Goal: Book appointment/travel/reservation

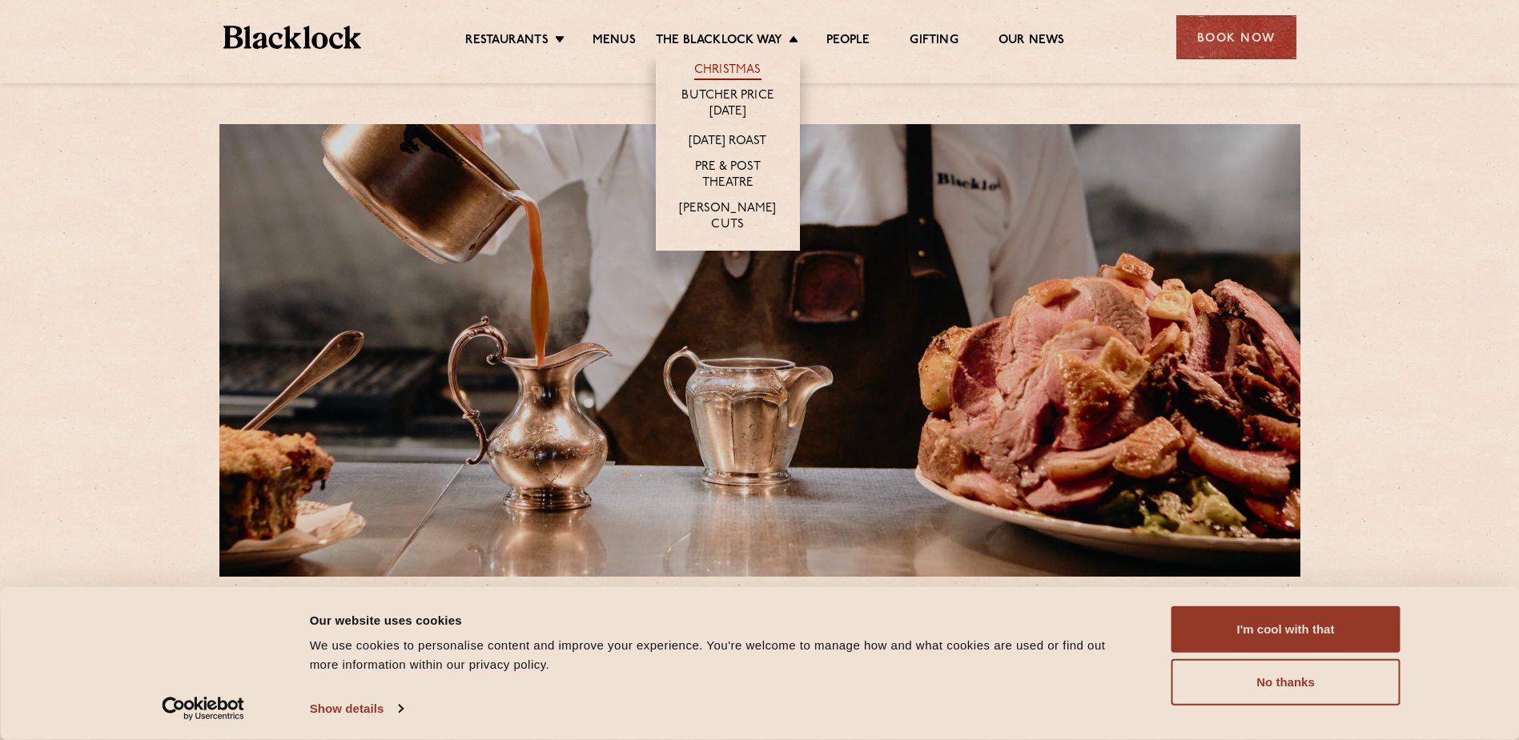
click at [747, 62] on link "Christmas" at bounding box center [727, 71] width 67 height 18
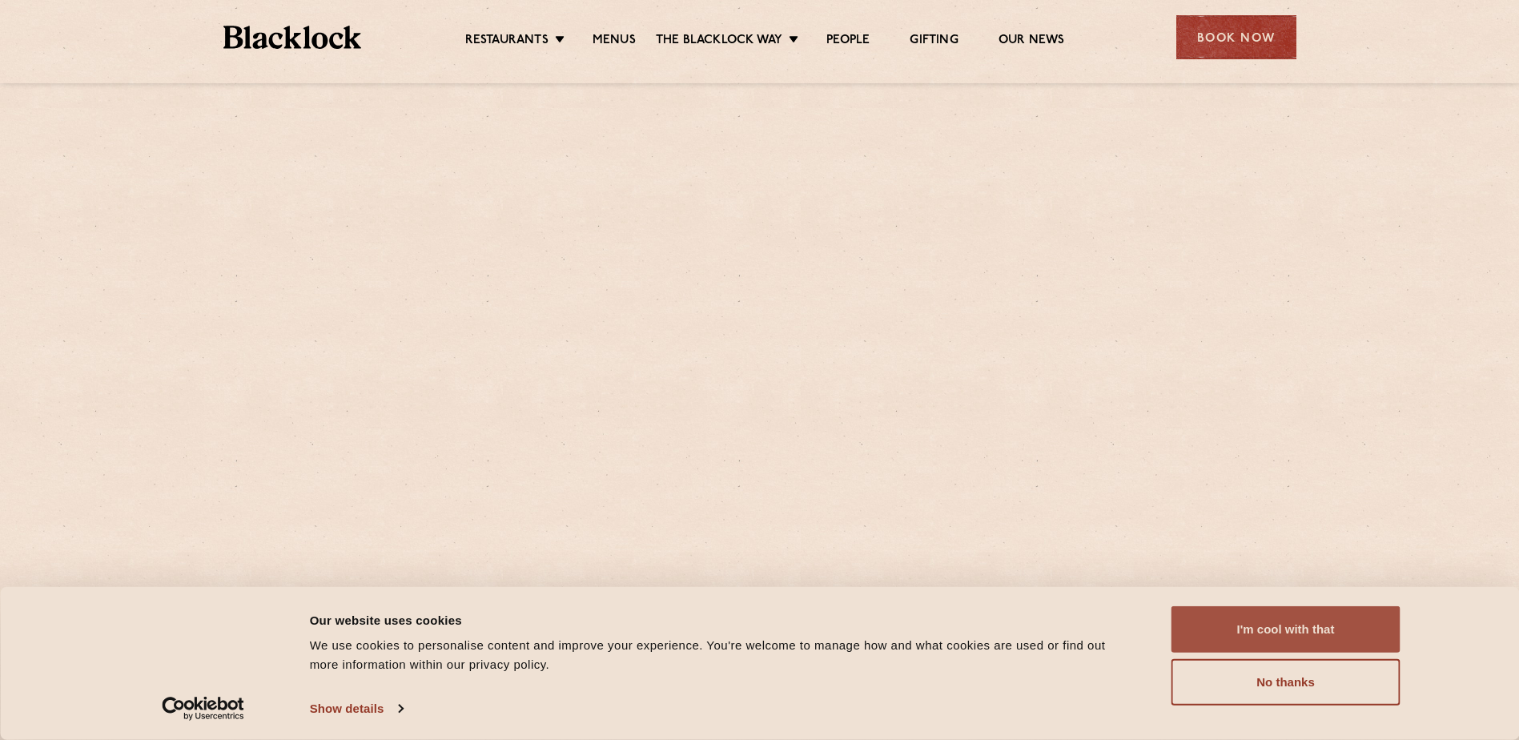
click at [1271, 641] on button "I'm cool with that" at bounding box center [1285, 629] width 229 height 46
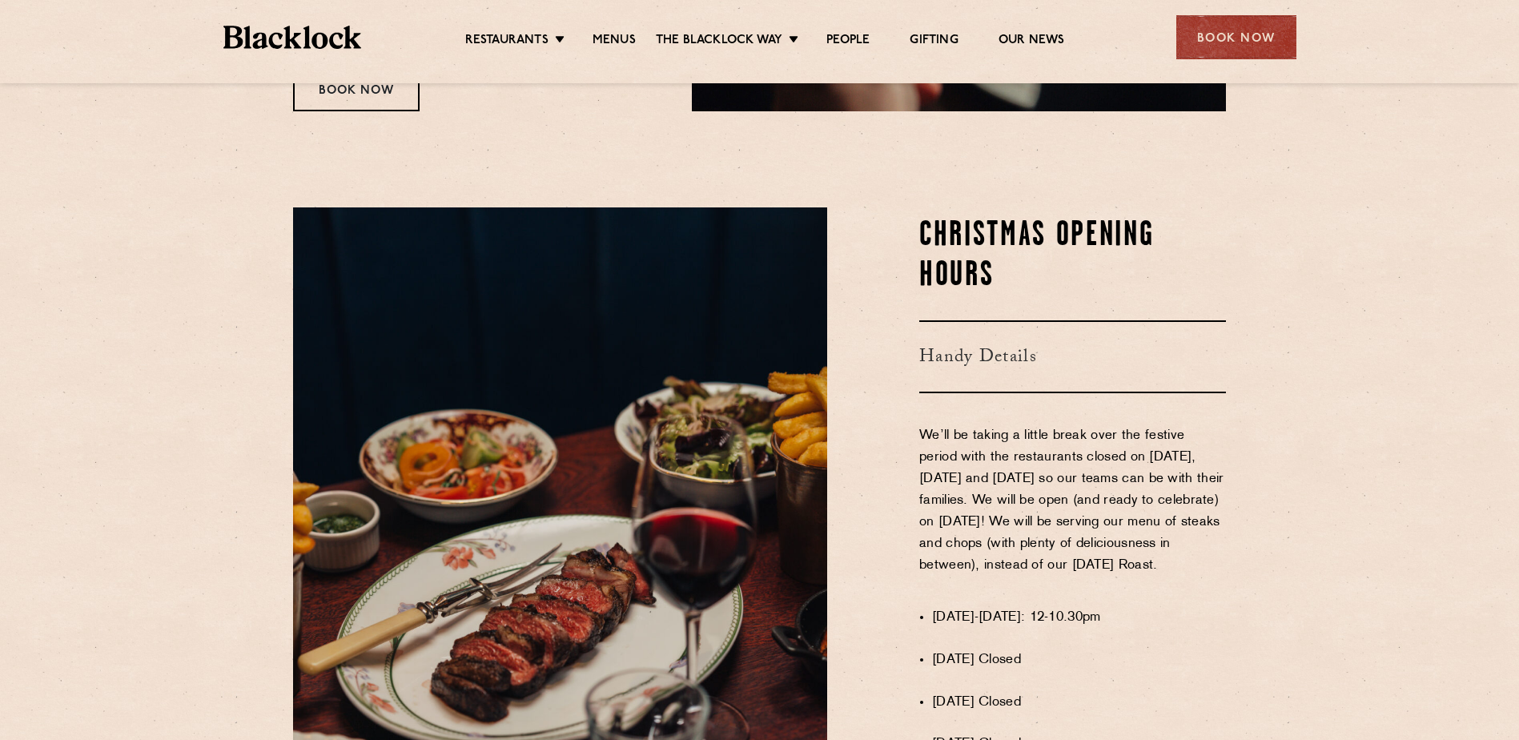
scroll to position [667, 0]
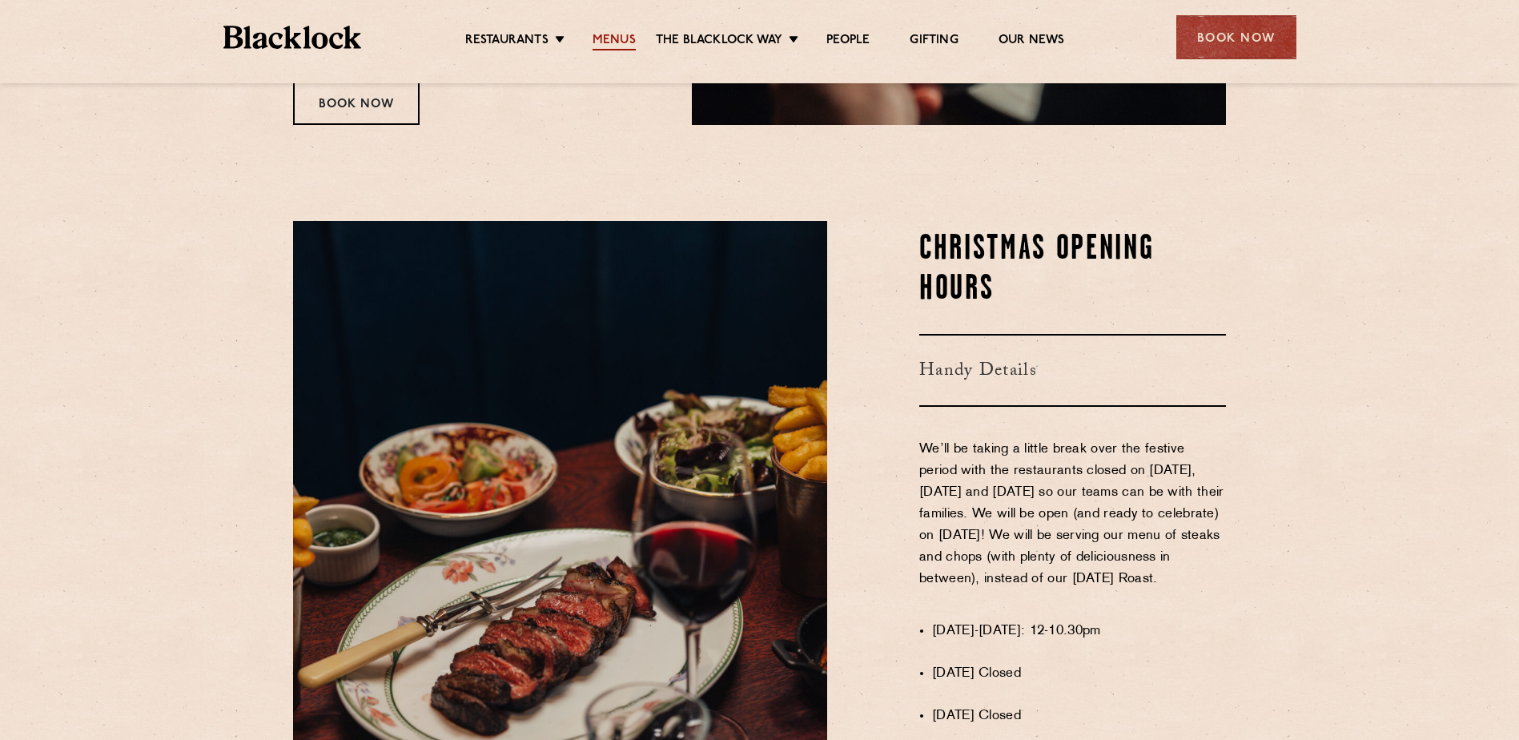
click at [618, 45] on link "Menus" at bounding box center [613, 42] width 43 height 18
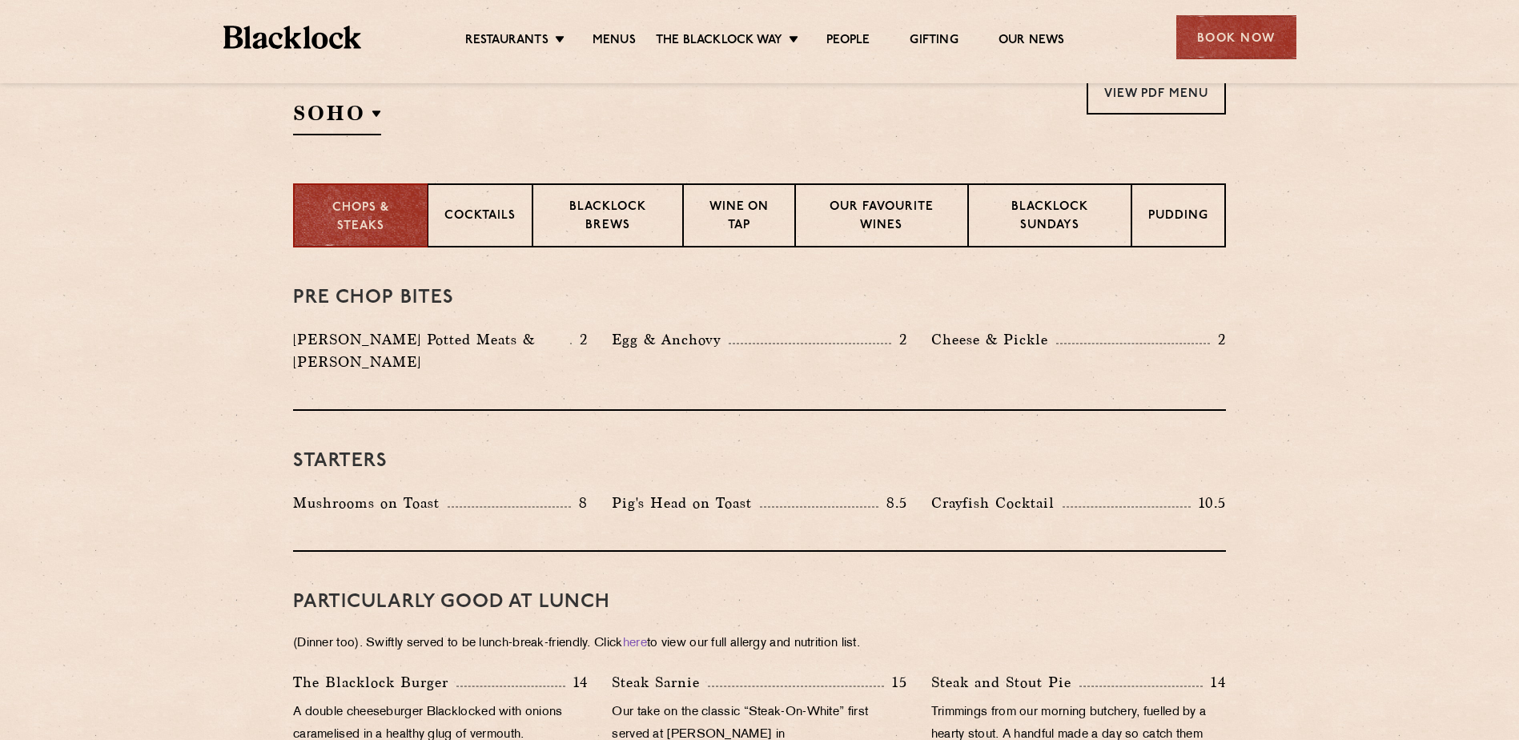
scroll to position [400, 0]
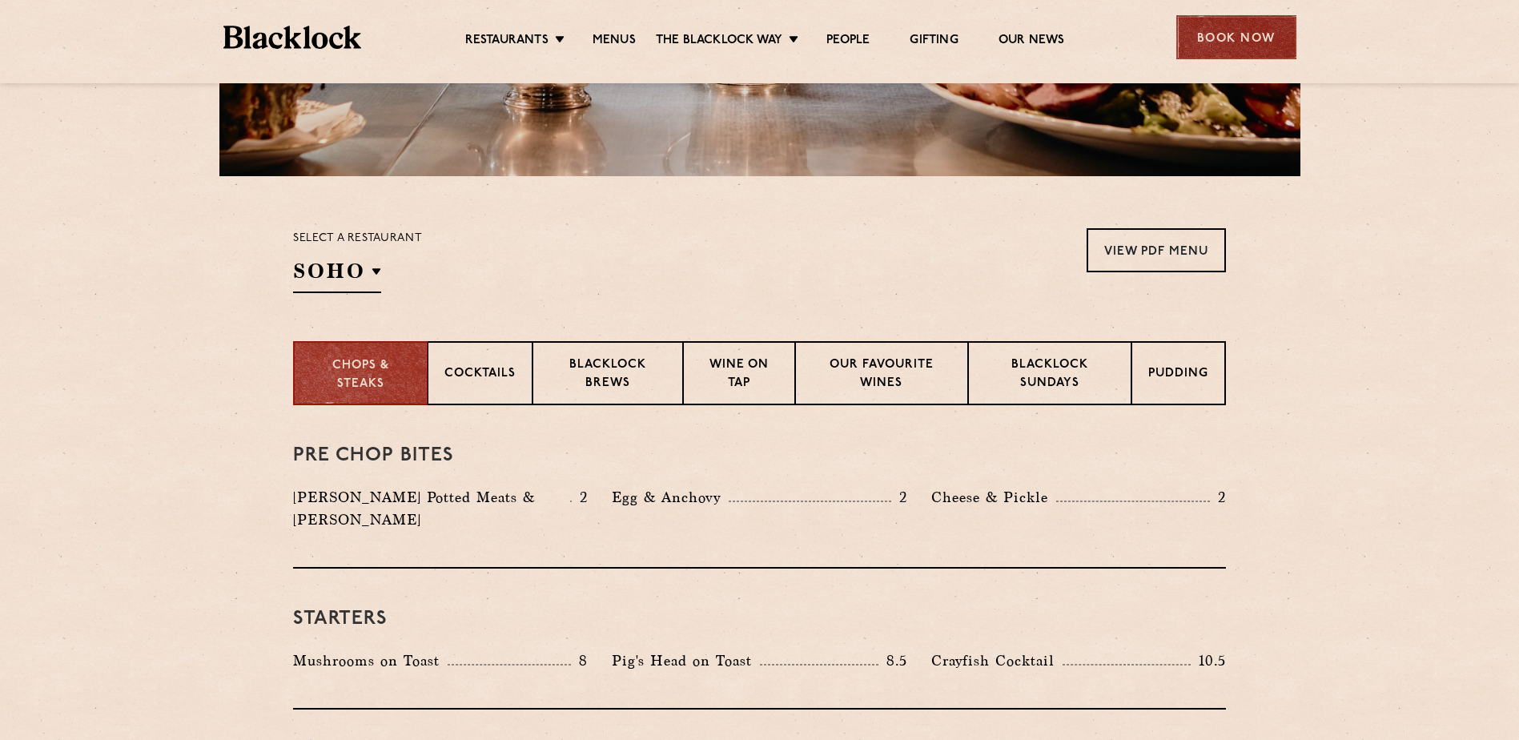
click at [1206, 49] on div "Book Now" at bounding box center [1236, 37] width 120 height 44
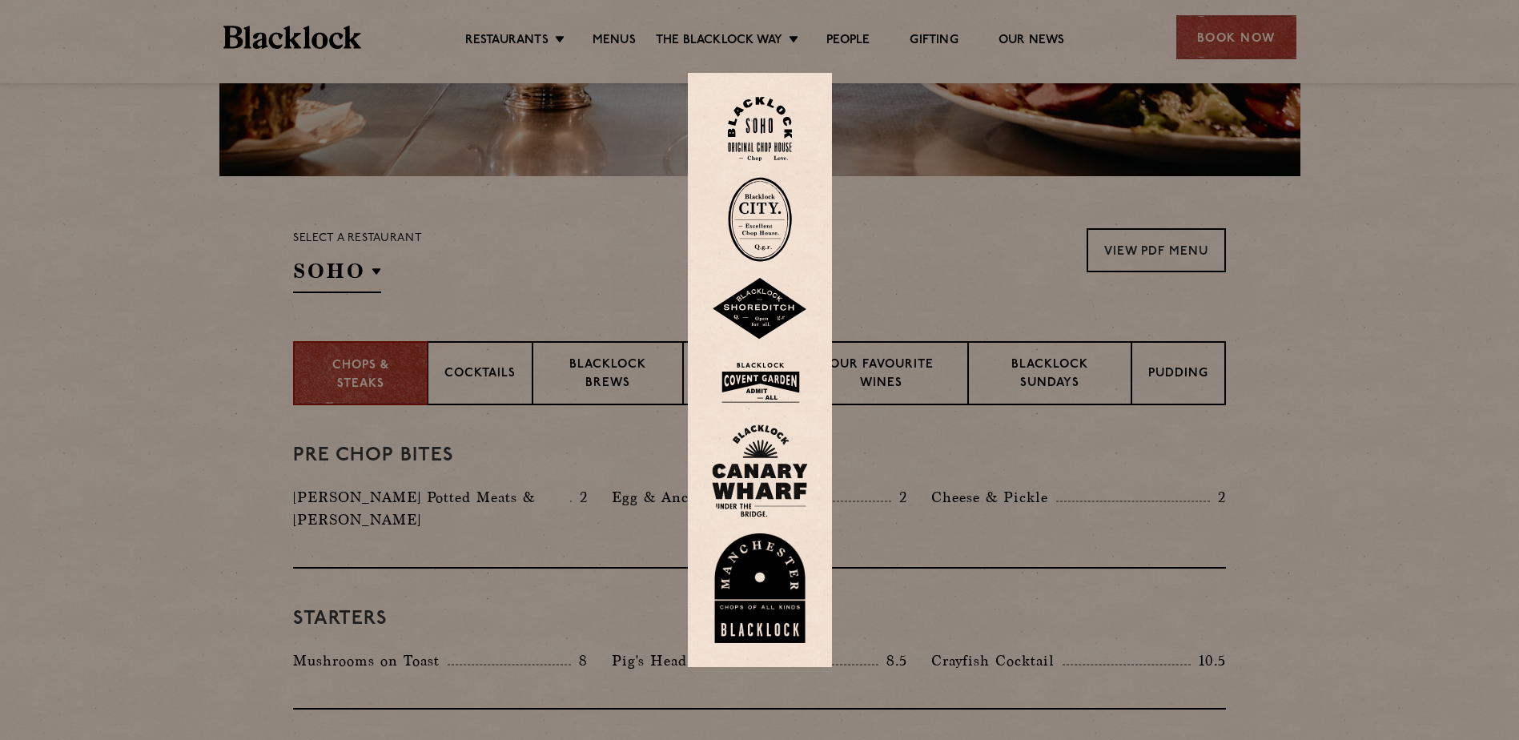
click at [780, 126] on img at bounding box center [760, 129] width 64 height 65
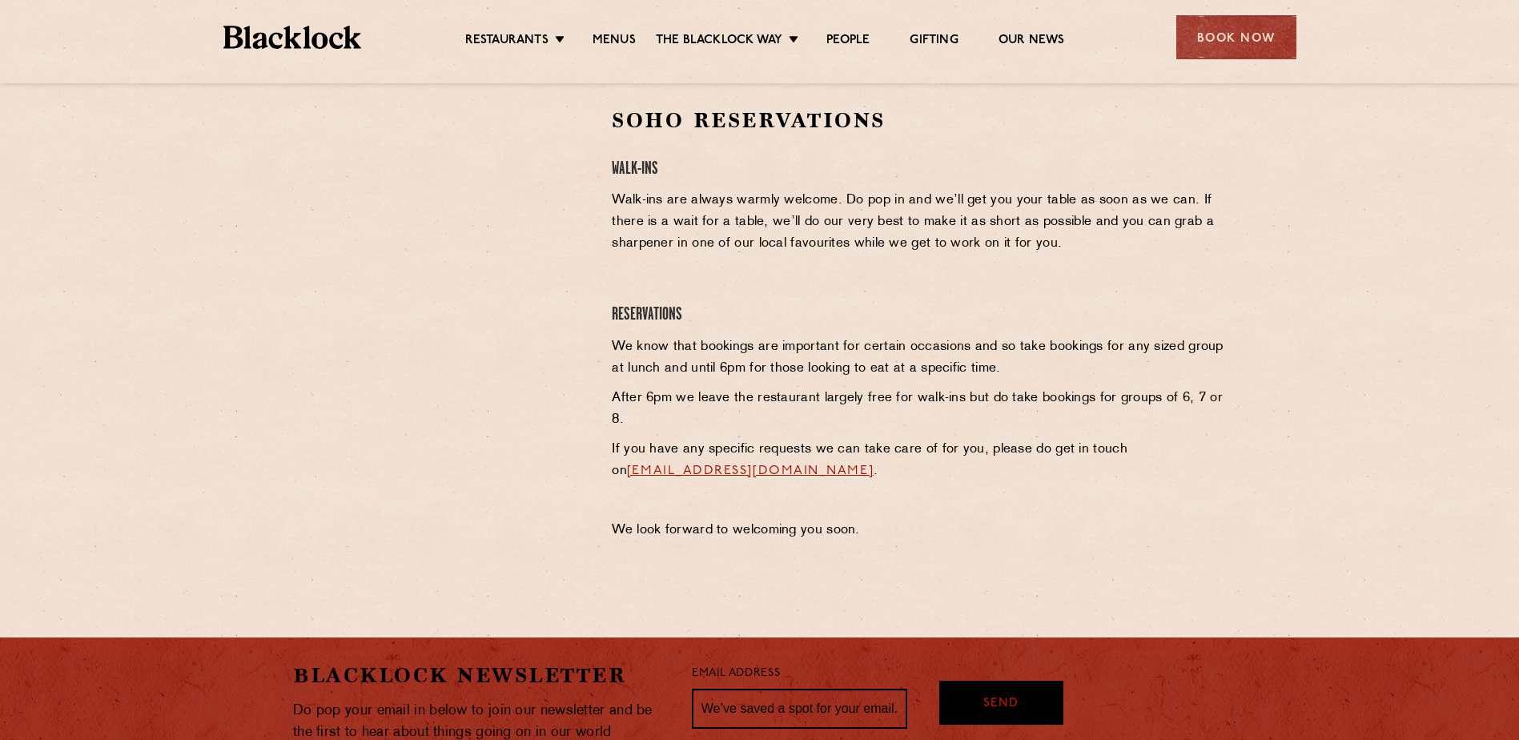
scroll to position [480, 0]
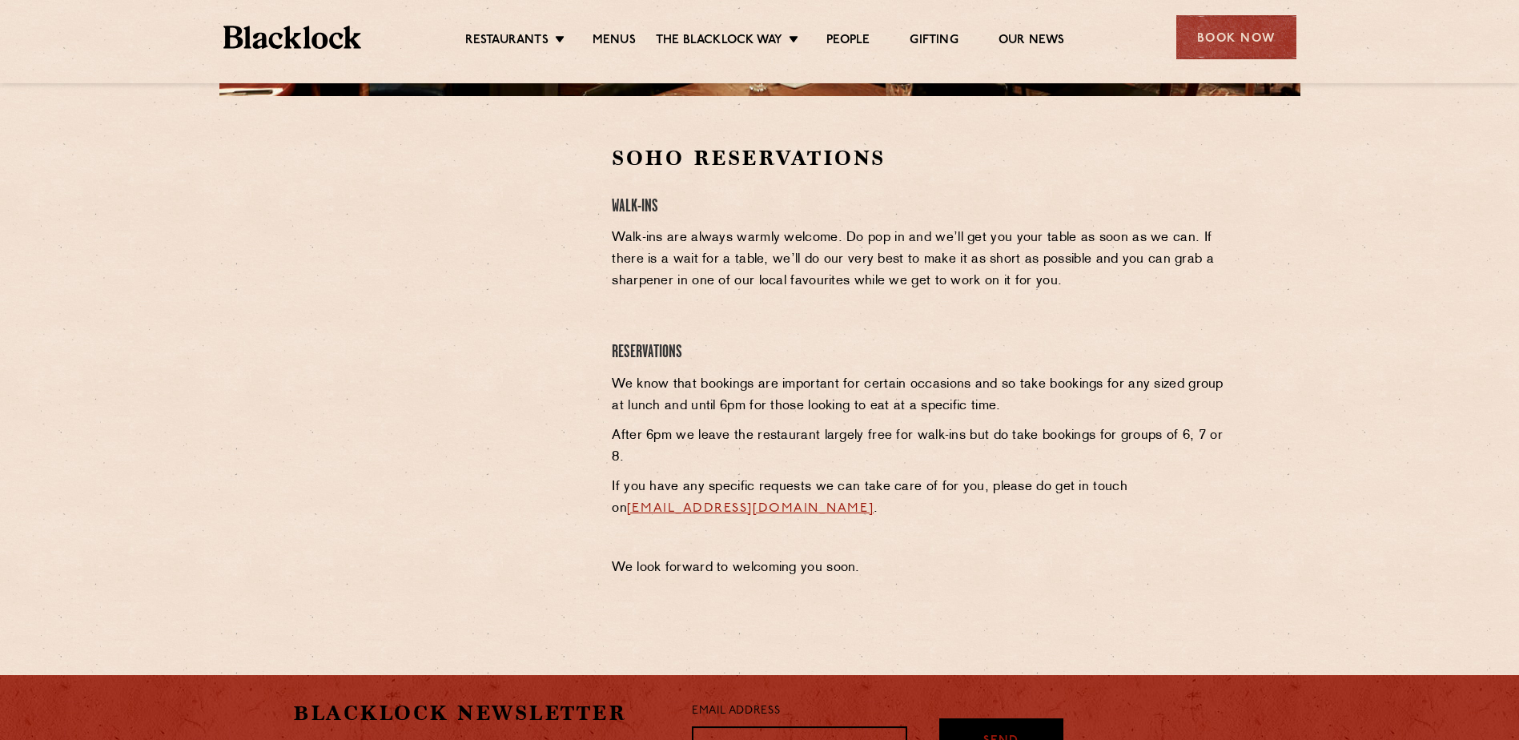
click at [554, 560] on div at bounding box center [440, 365] width 319 height 443
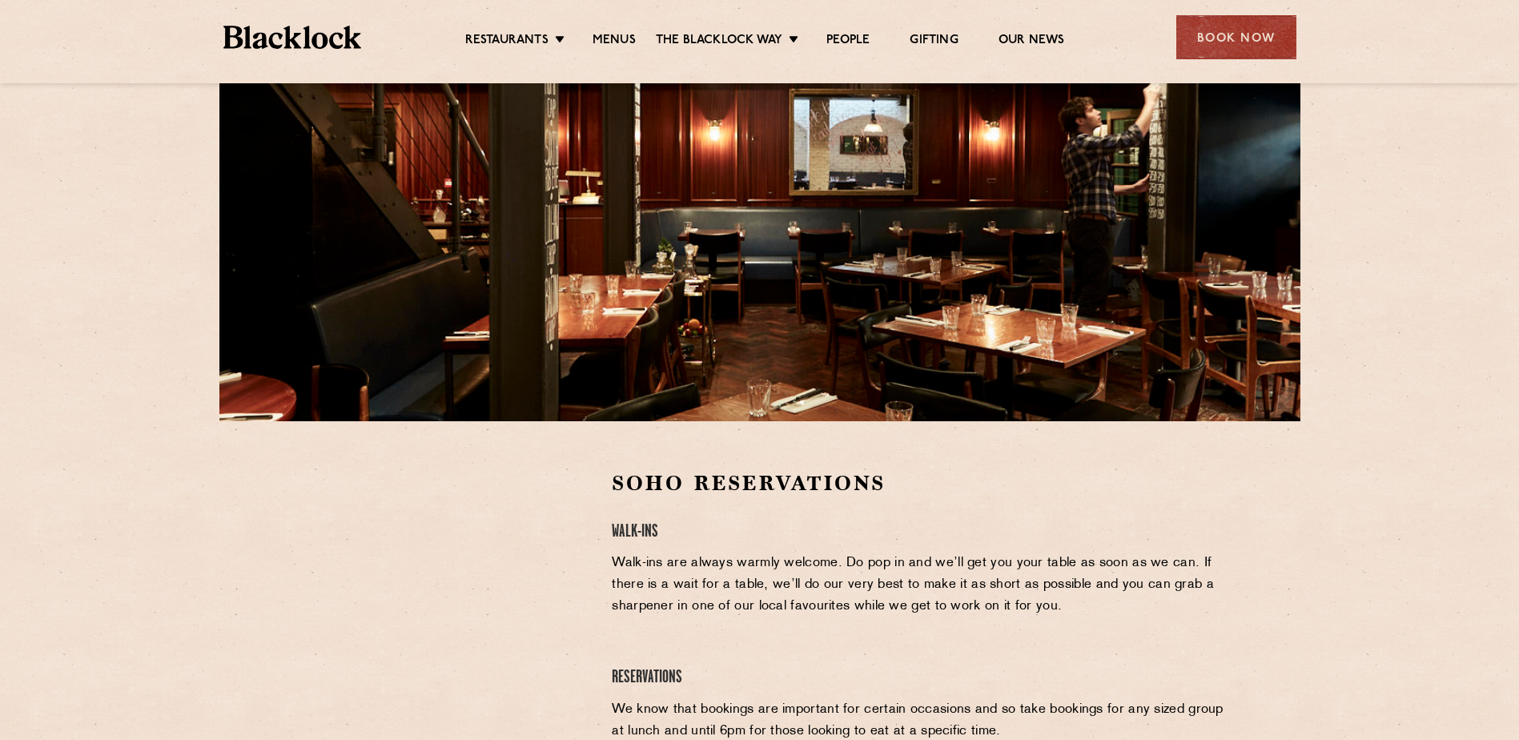
scroll to position [80, 0]
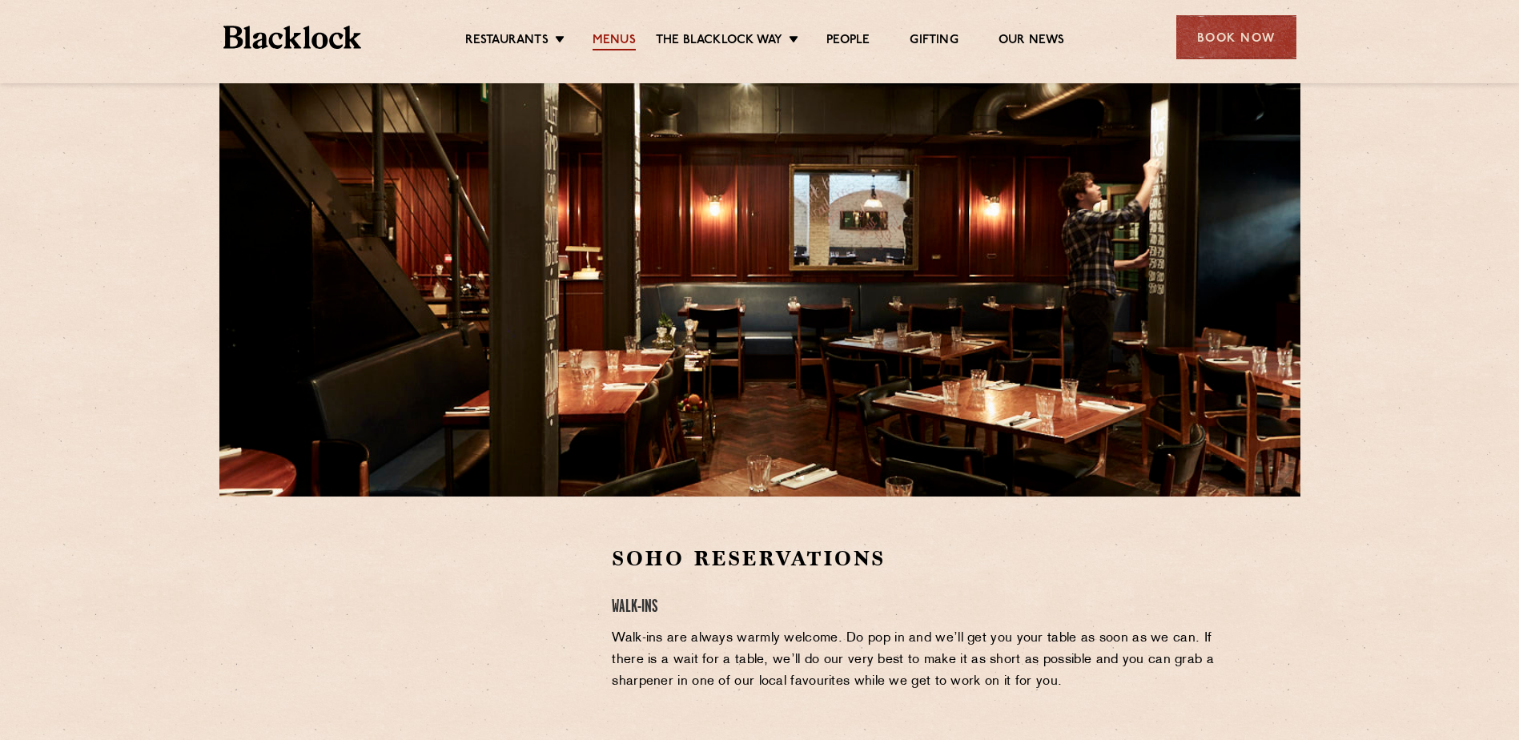
click at [621, 47] on link "Menus" at bounding box center [613, 42] width 43 height 18
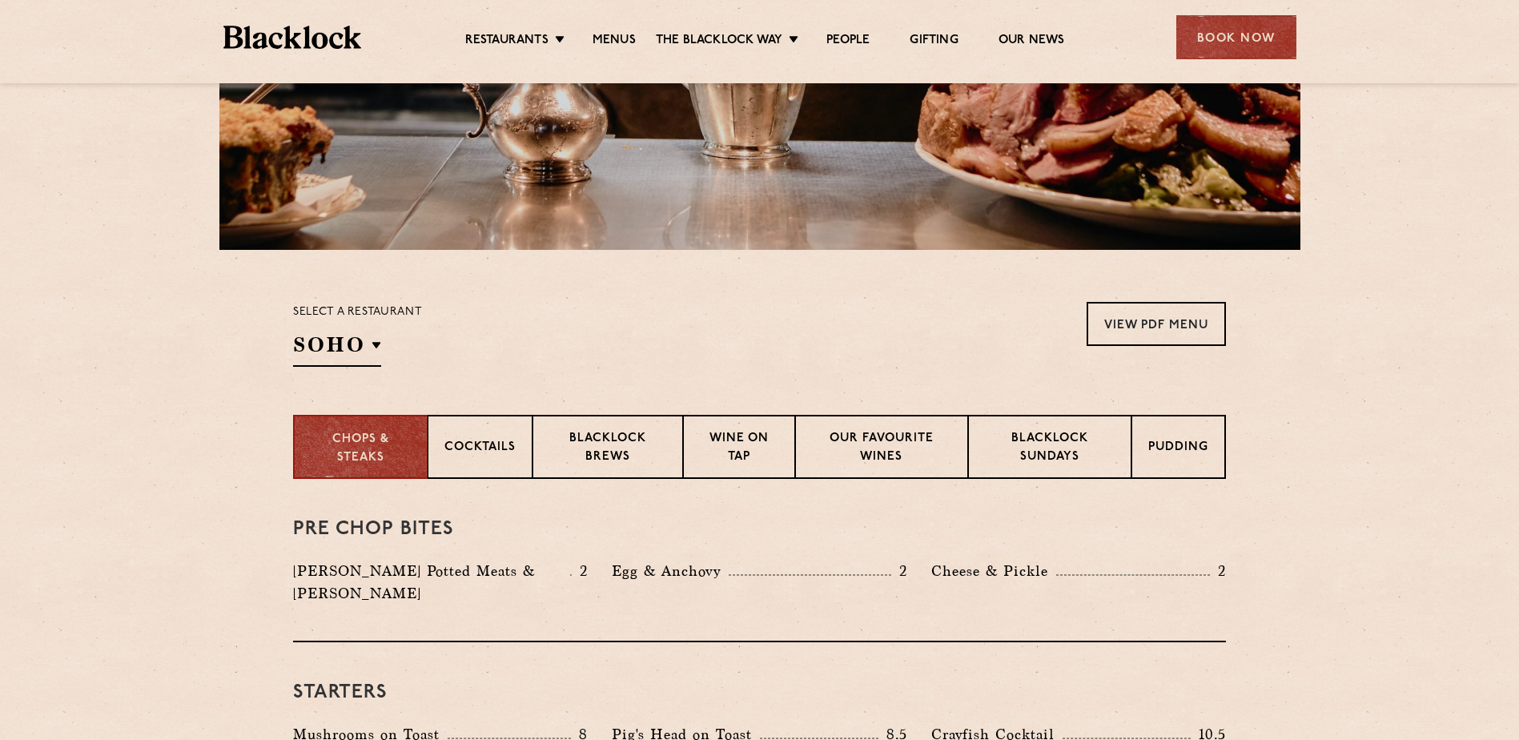
scroll to position [320, 0]
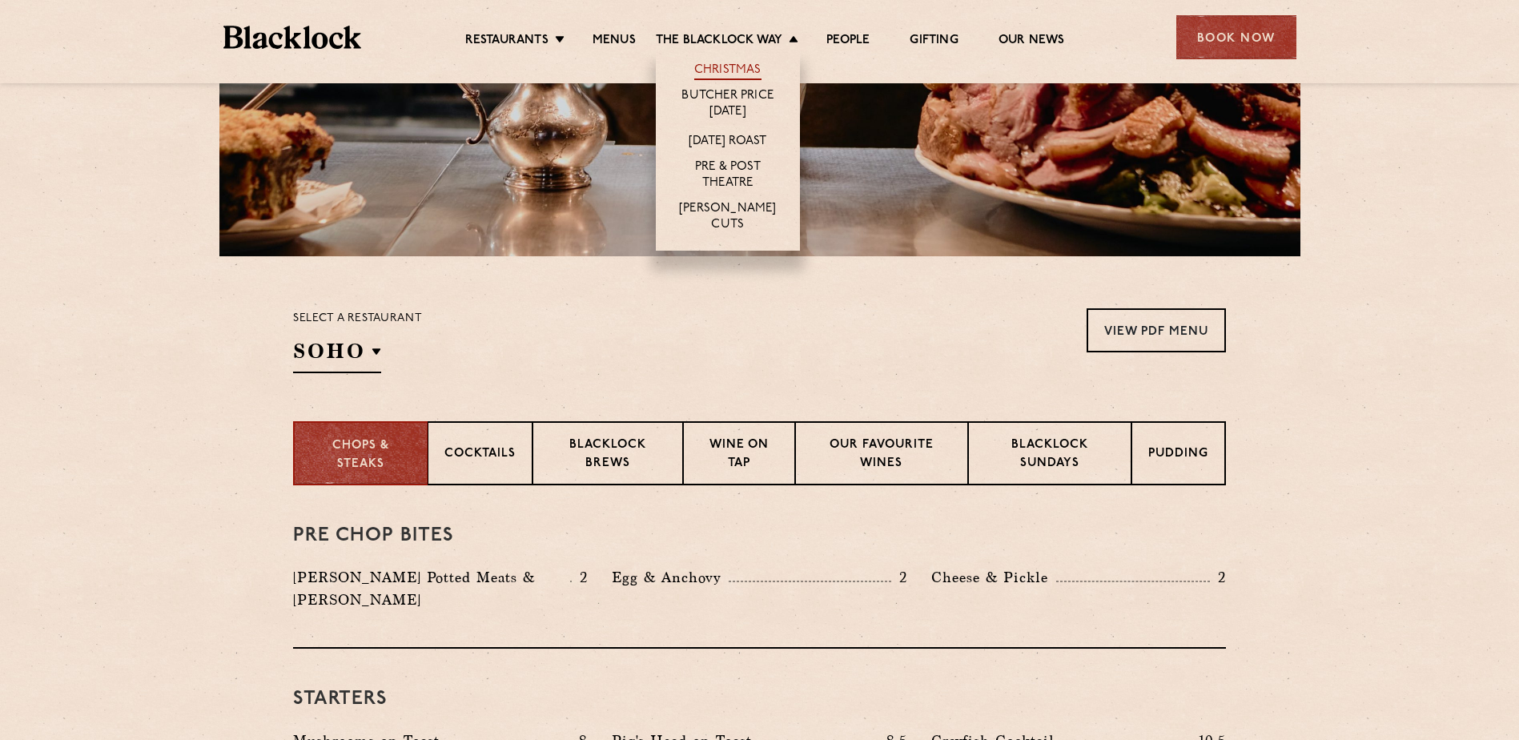
click at [736, 66] on link "Christmas" at bounding box center [727, 71] width 67 height 18
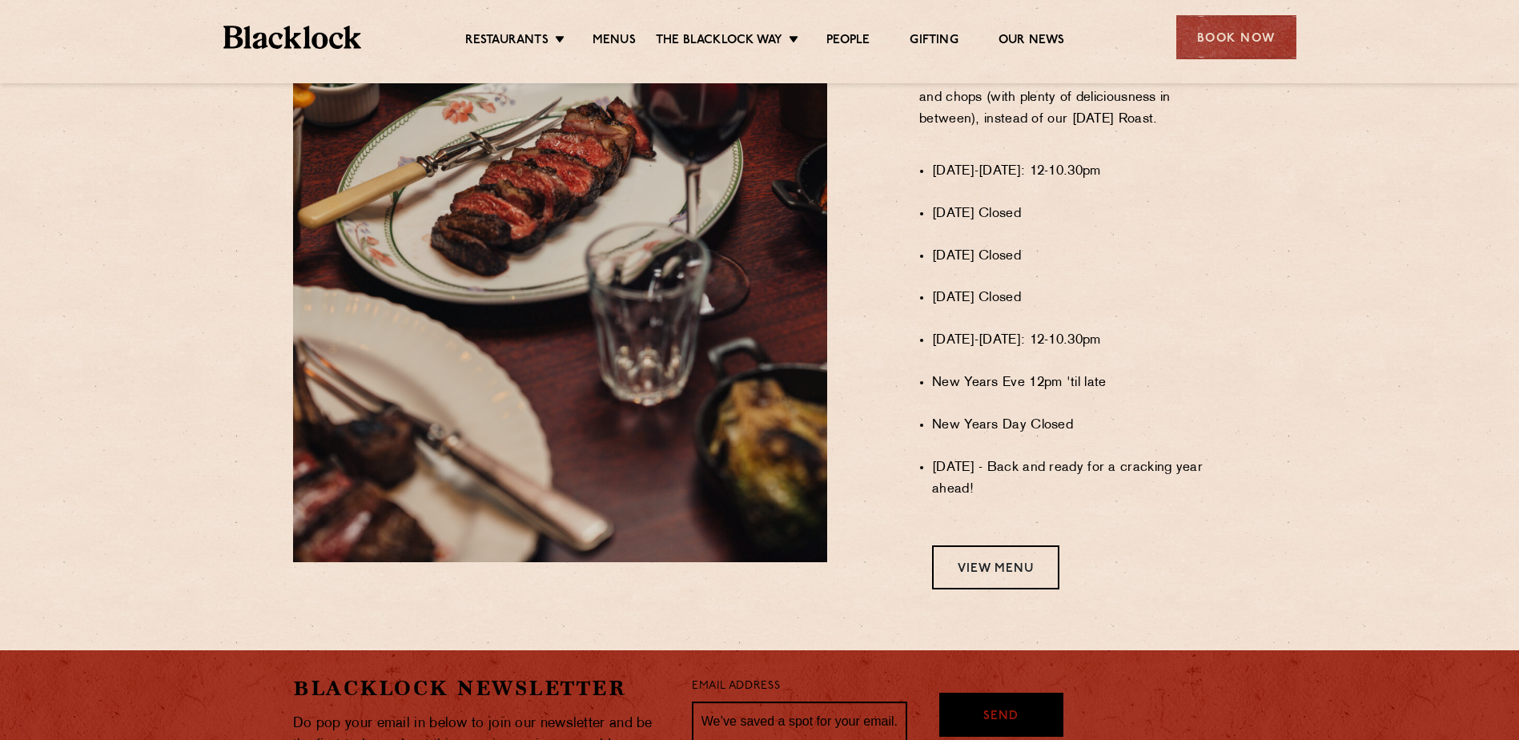
scroll to position [1387, 0]
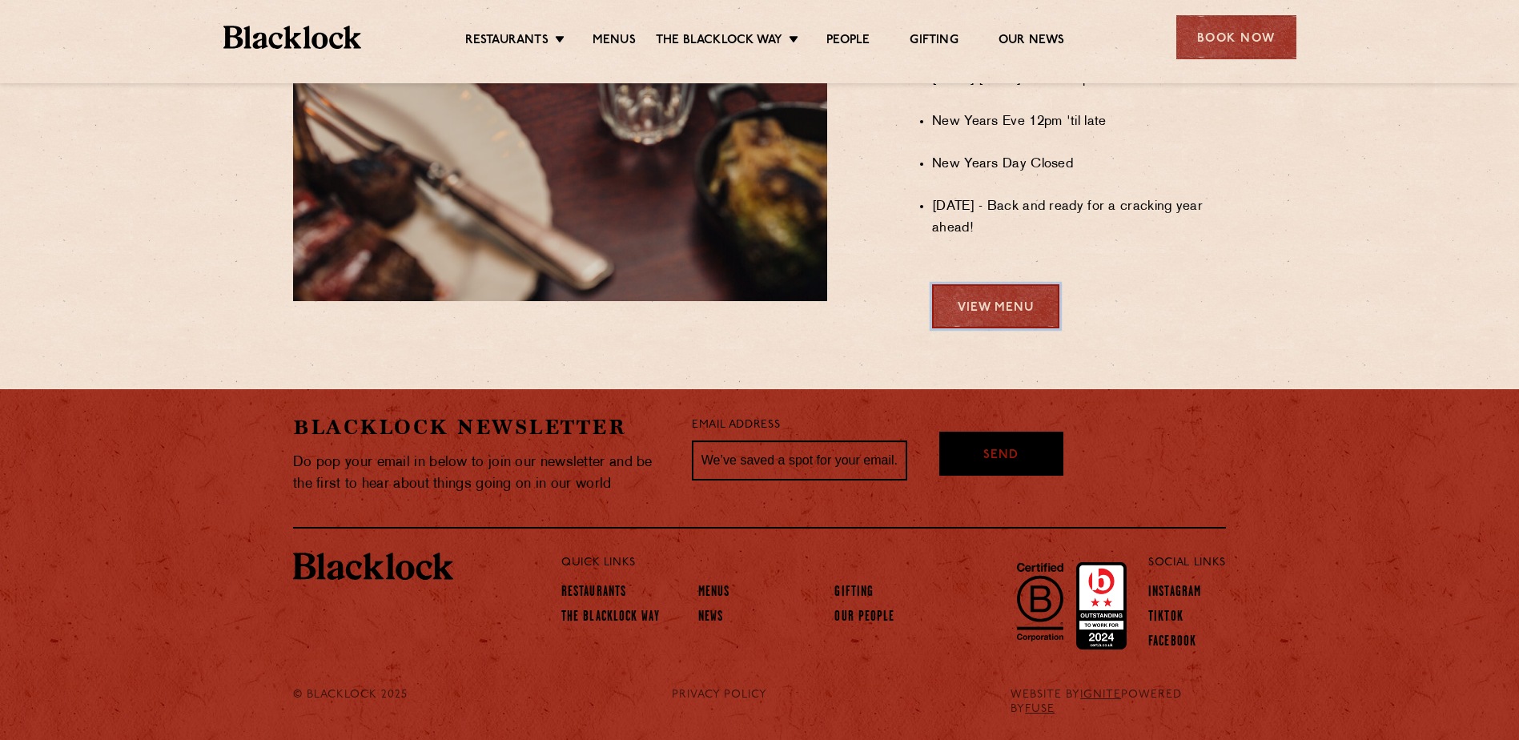
click at [993, 309] on link "View Menu" at bounding box center [995, 306] width 127 height 44
